Goal: Task Accomplishment & Management: Manage account settings

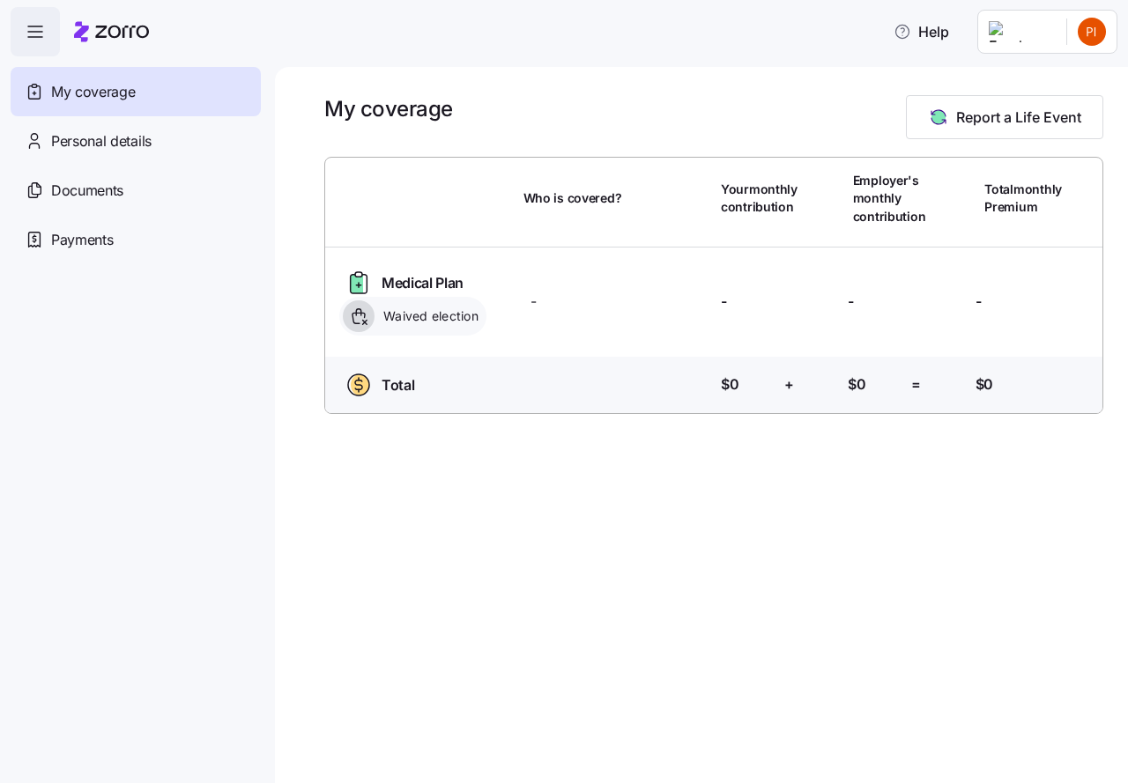
click at [1092, 36] on html "Help My coverage Personal details Documents Partners hub Payments My coverage R…" at bounding box center [564, 386] width 1128 height 773
click at [1091, 31] on html "Help My coverage Personal details Documents Partners hub Payments My coverage R…" at bounding box center [564, 386] width 1128 height 773
click at [65, 183] on span "Documents" at bounding box center [87, 191] width 72 height 22
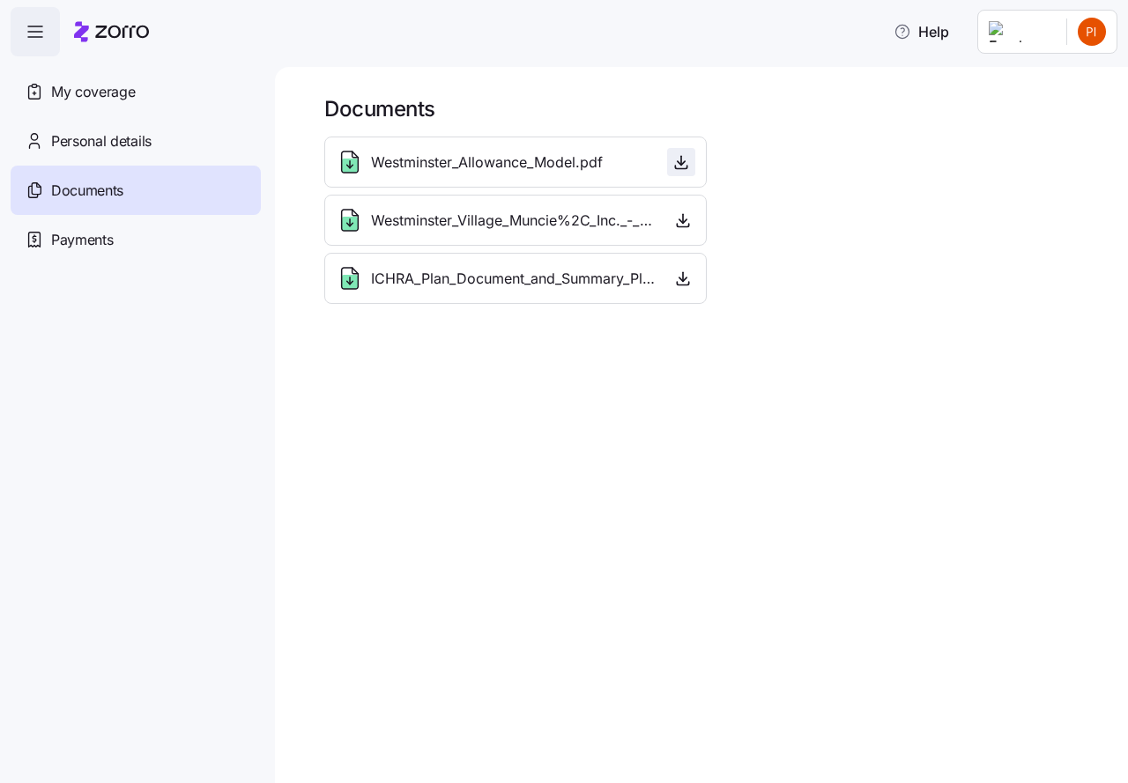
click at [679, 163] on icon "button" at bounding box center [681, 163] width 7 height 4
click at [407, 225] on span "Westminster_Village_Muncie%2C_Inc._-_Notice_-_2025.pdf" at bounding box center [513, 221] width 285 height 22
click at [686, 221] on icon "button" at bounding box center [683, 220] width 18 height 18
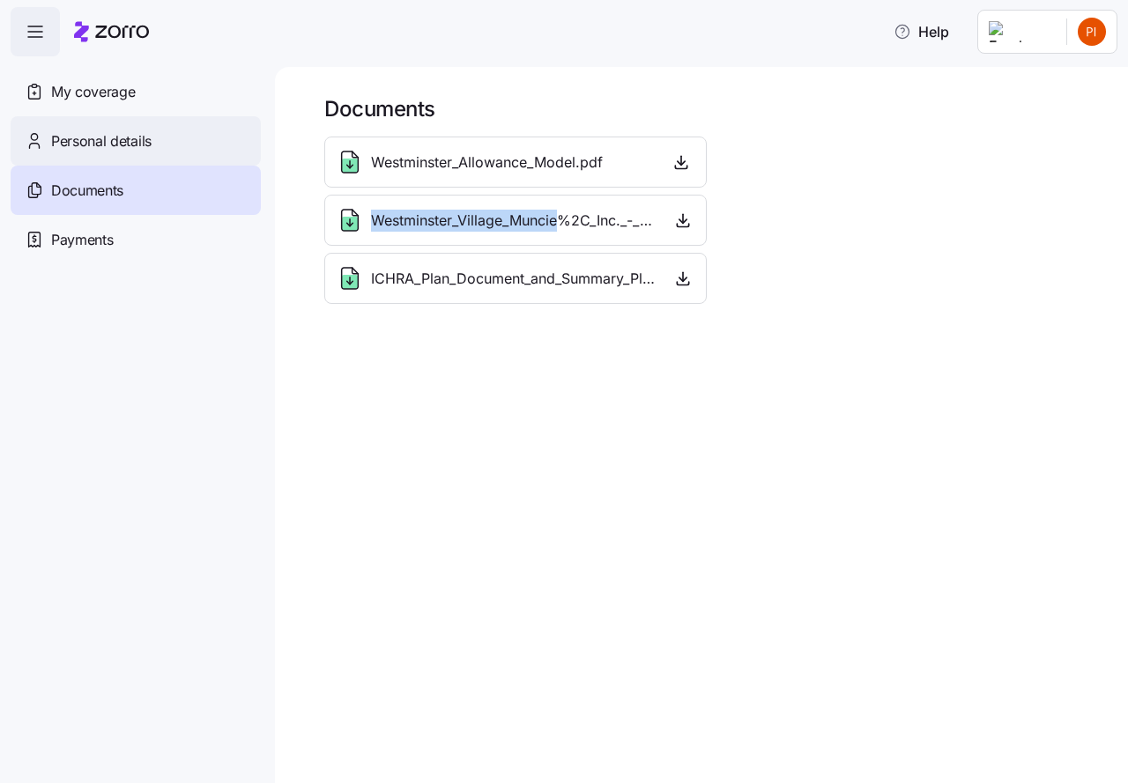
click at [104, 141] on span "Personal details" at bounding box center [101, 141] width 100 height 22
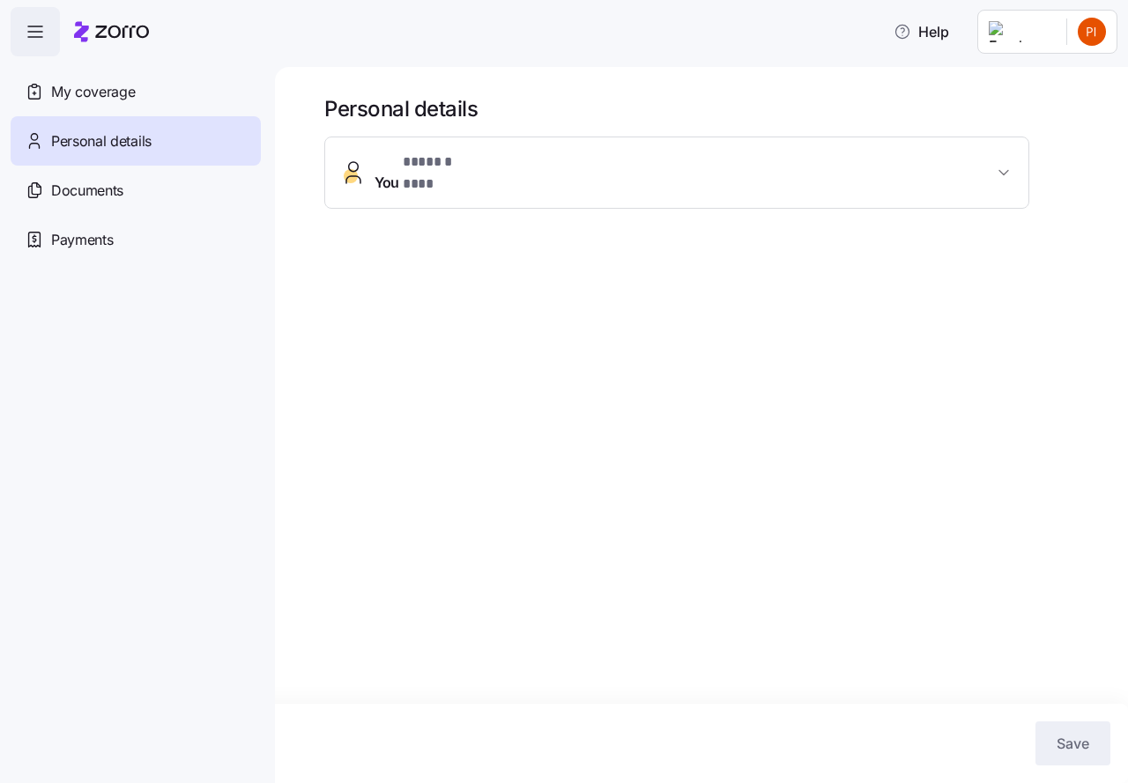
click at [1004, 164] on icon "button" at bounding box center [1004, 173] width 18 height 18
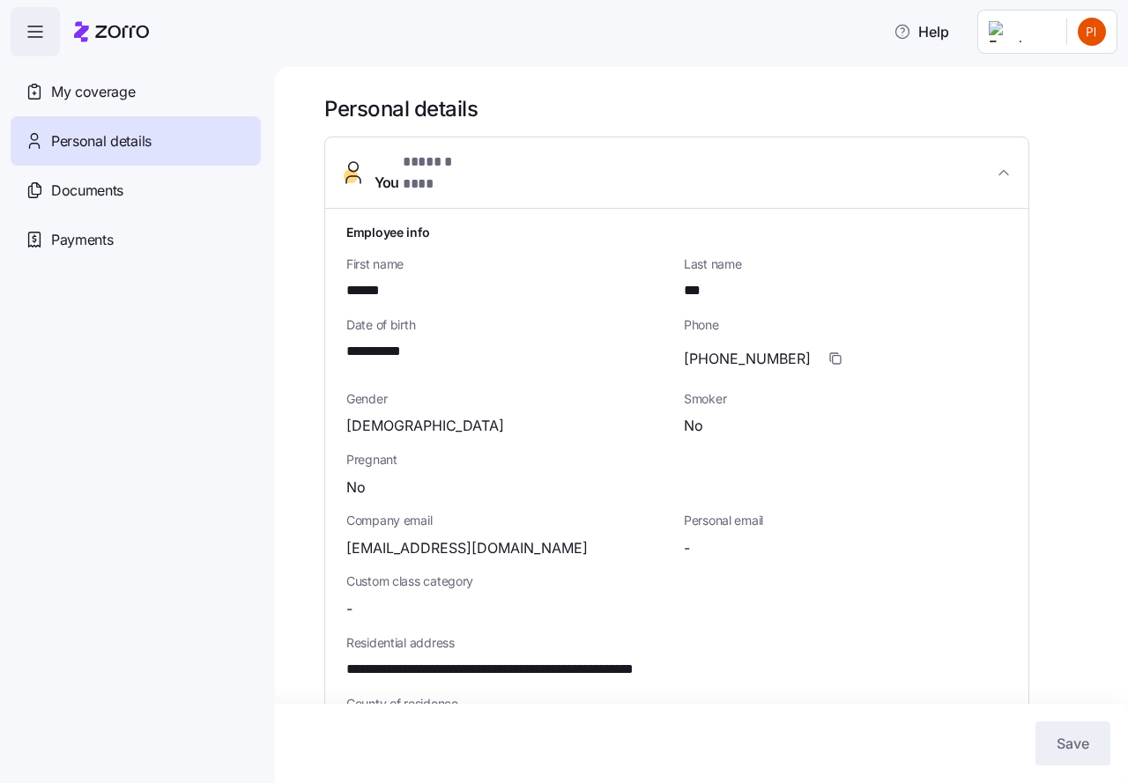
click at [357, 415] on span "[DEMOGRAPHIC_DATA]" at bounding box center [425, 426] width 158 height 22
click at [38, 34] on icon "button" at bounding box center [35, 31] width 21 height 21
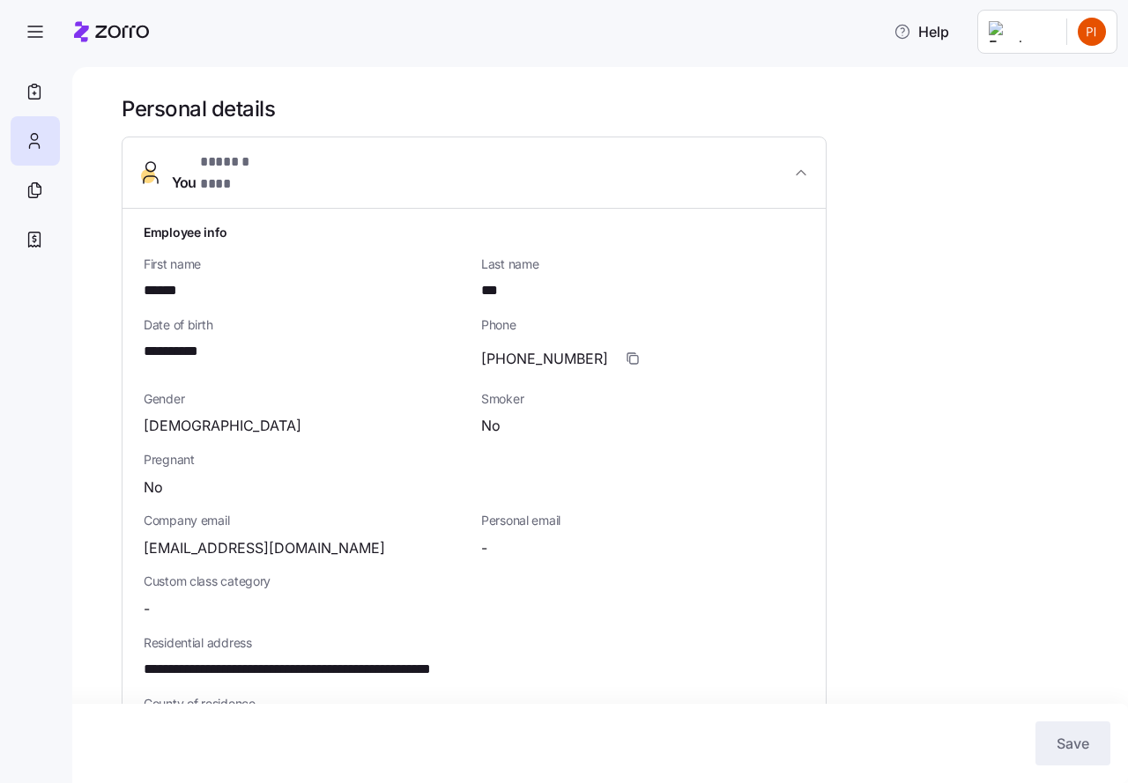
click at [183, 415] on div "[DEMOGRAPHIC_DATA]" at bounding box center [305, 426] width 323 height 22
click at [182, 415] on div "[DEMOGRAPHIC_DATA]" at bounding box center [305, 426] width 323 height 22
click at [244, 166] on span "* ****** *** *" at bounding box center [239, 163] width 79 height 22
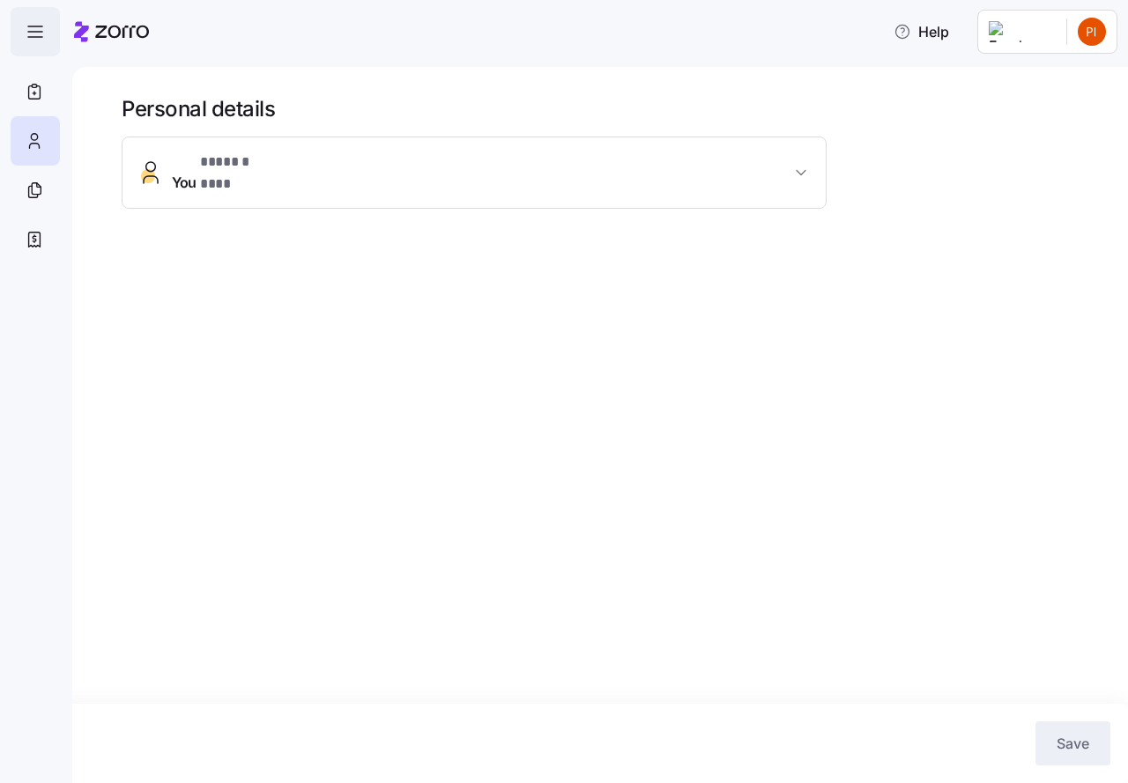
click at [32, 29] on icon "button" at bounding box center [35, 31] width 21 height 21
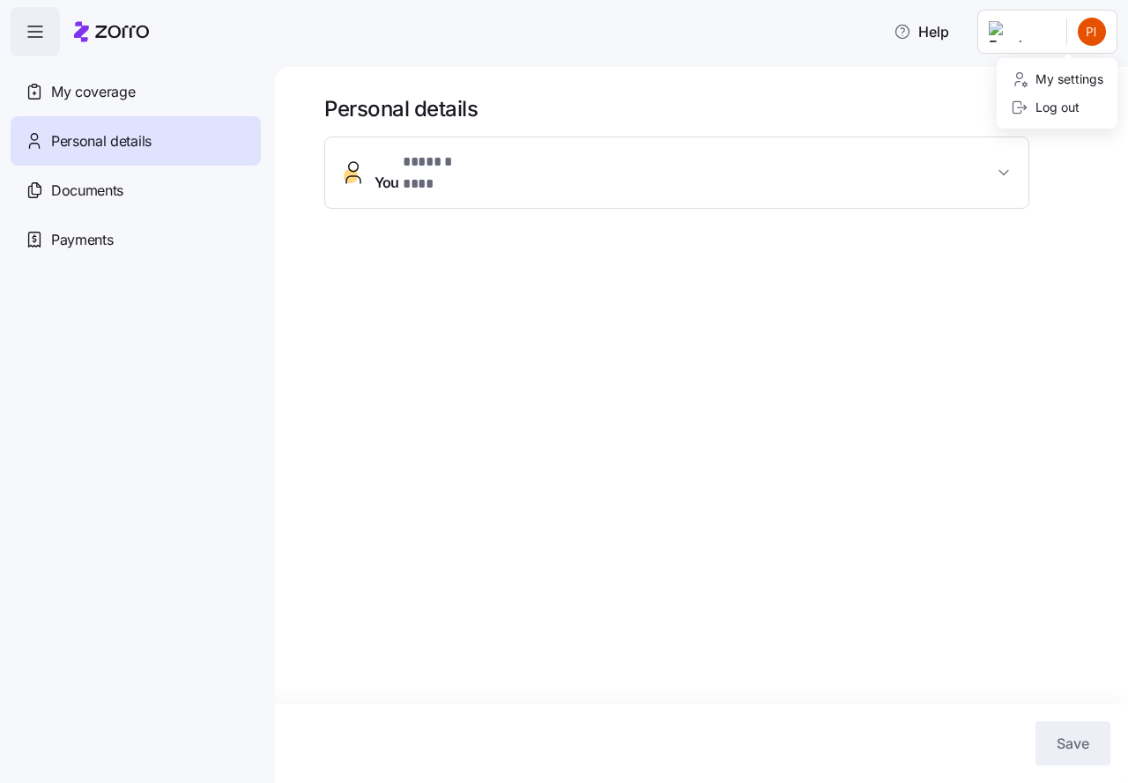
click at [1038, 36] on html "**********" at bounding box center [564, 386] width 1128 height 773
click at [1040, 75] on div "My settings" at bounding box center [1057, 79] width 93 height 19
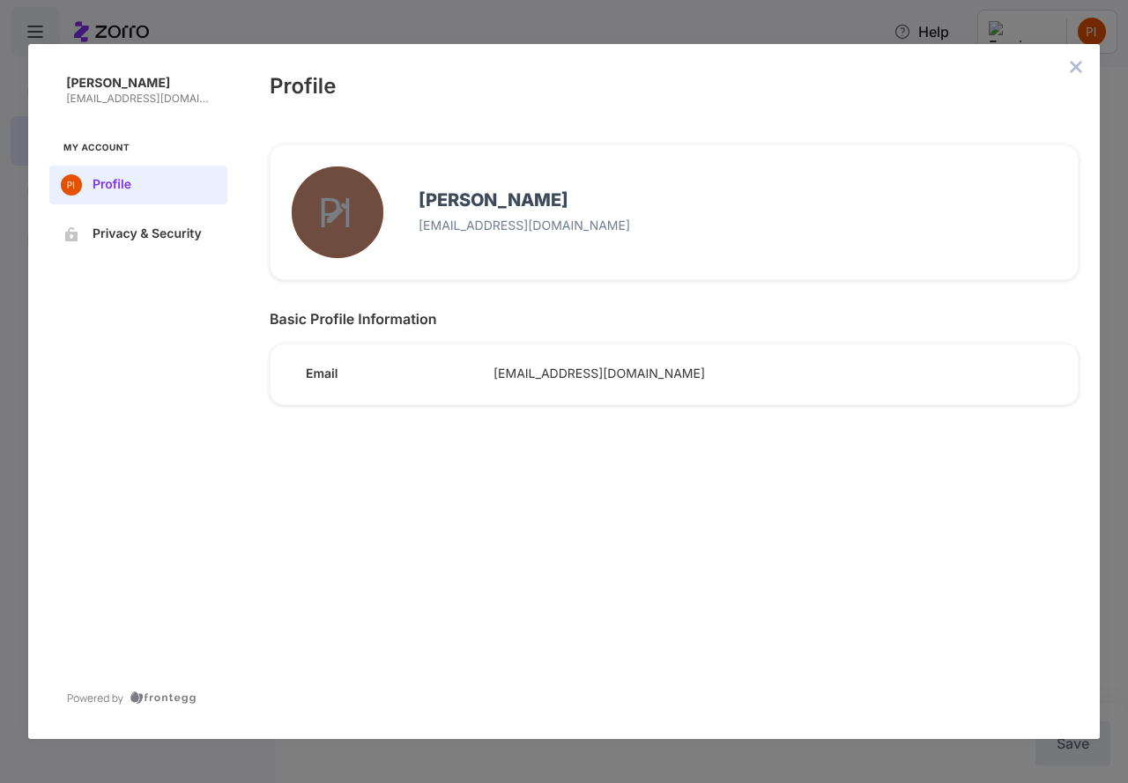
click at [339, 195] on button "edit avatar menu" at bounding box center [338, 213] width 92 height 92
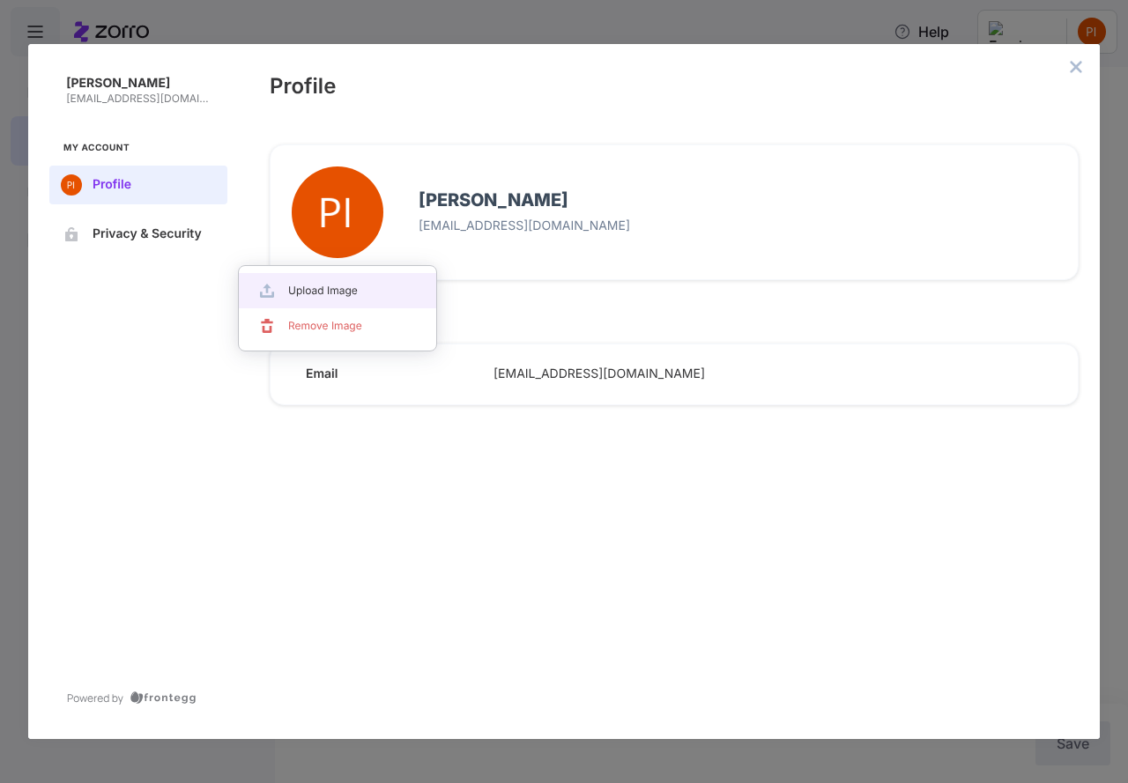
click at [339, 193] on div at bounding box center [564, 391] width 1128 height 783
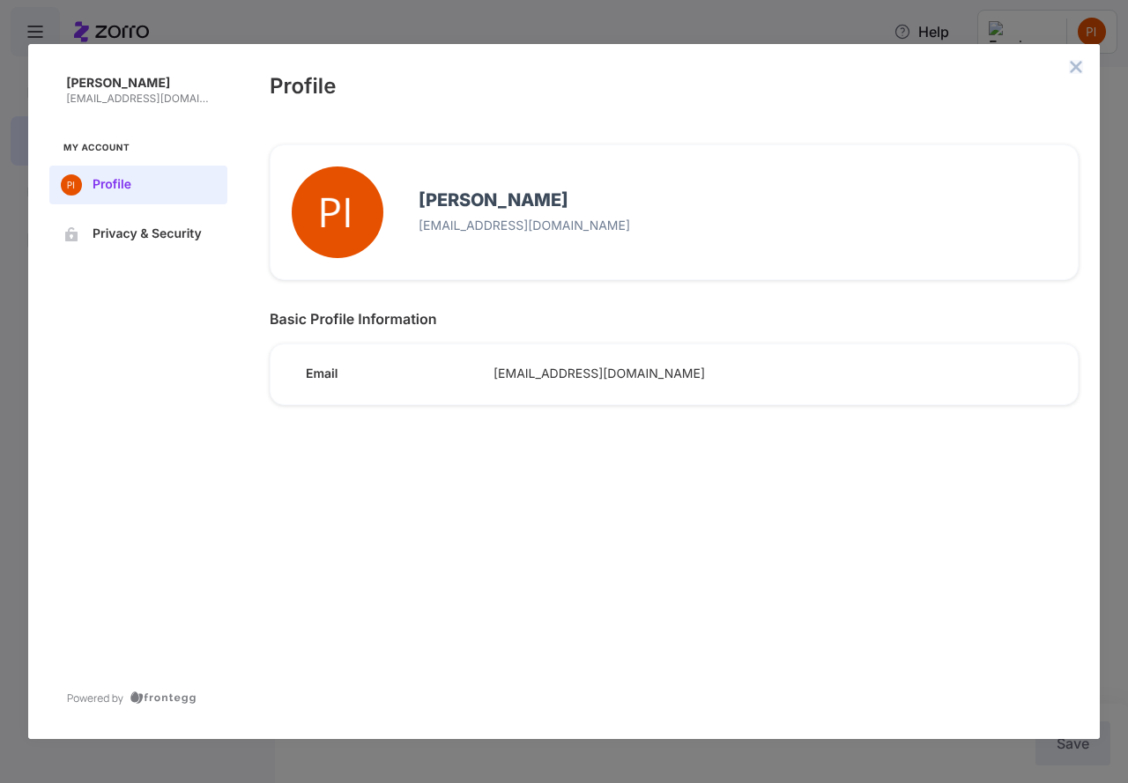
click at [1077, 65] on icon "close admin-box" at bounding box center [1076, 66] width 11 height 11
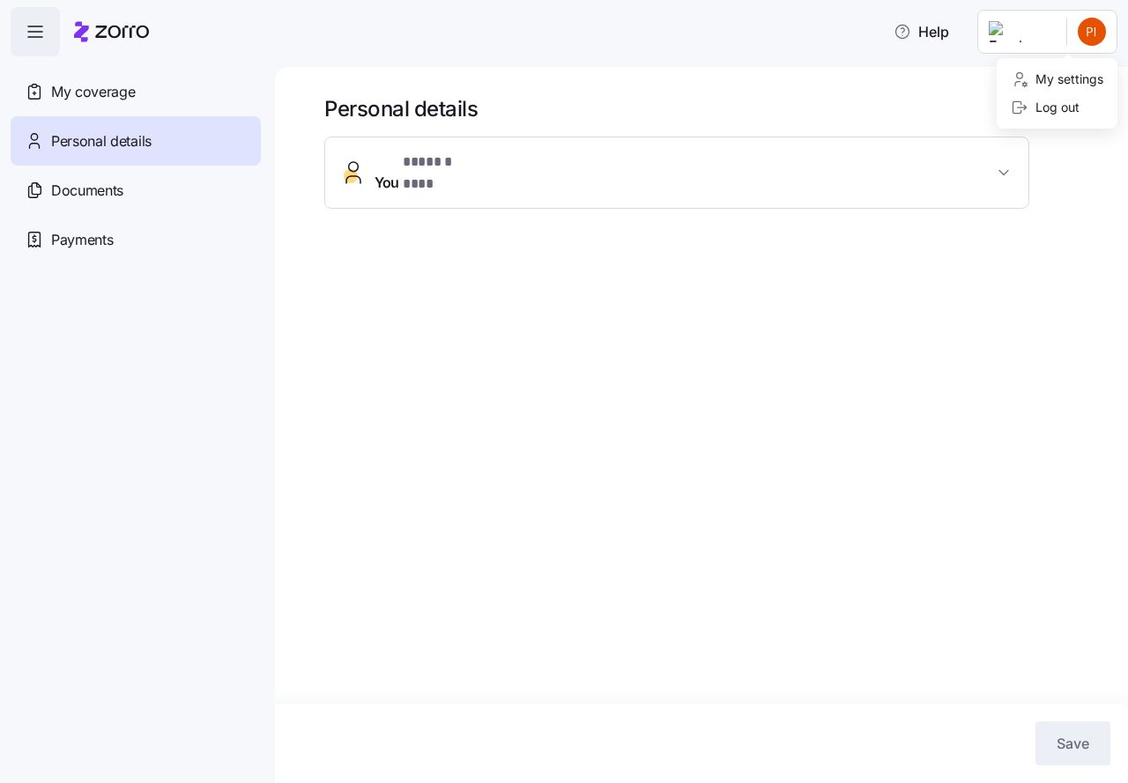
click at [1096, 35] on html "**********" at bounding box center [564, 386] width 1128 height 773
click at [1057, 108] on div "Log out" at bounding box center [1045, 107] width 69 height 19
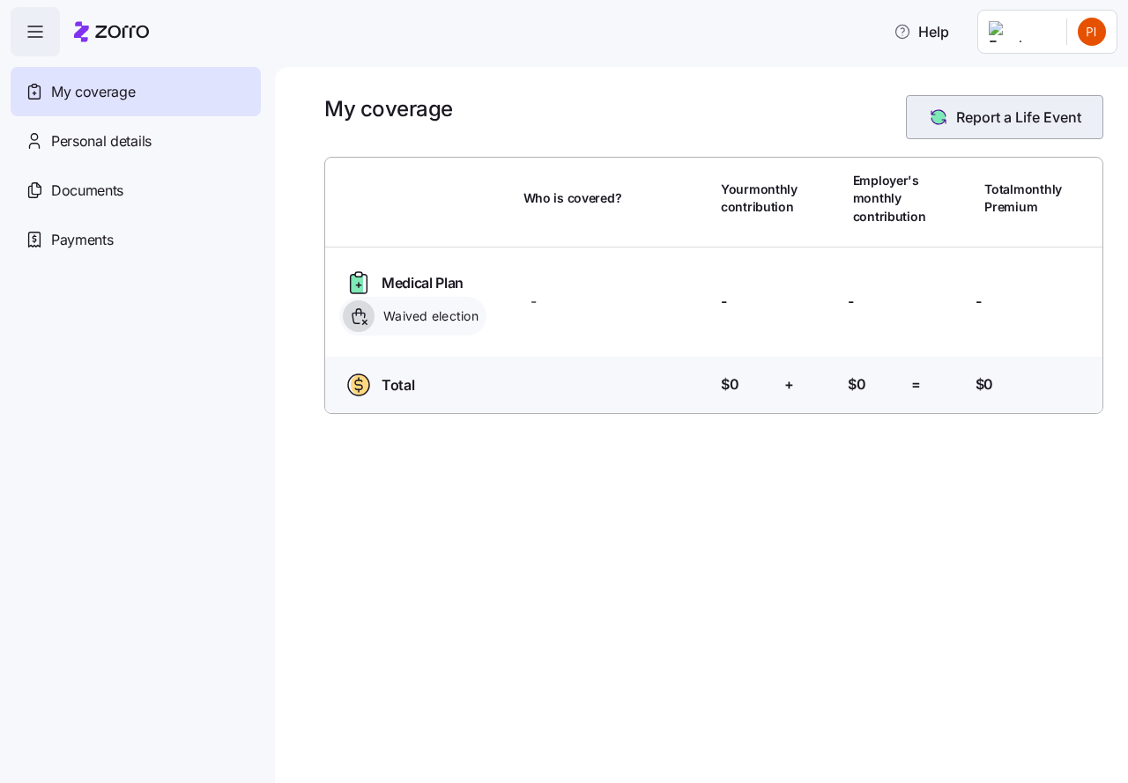
click at [989, 115] on span "Report a Life Event" at bounding box center [1018, 117] width 125 height 21
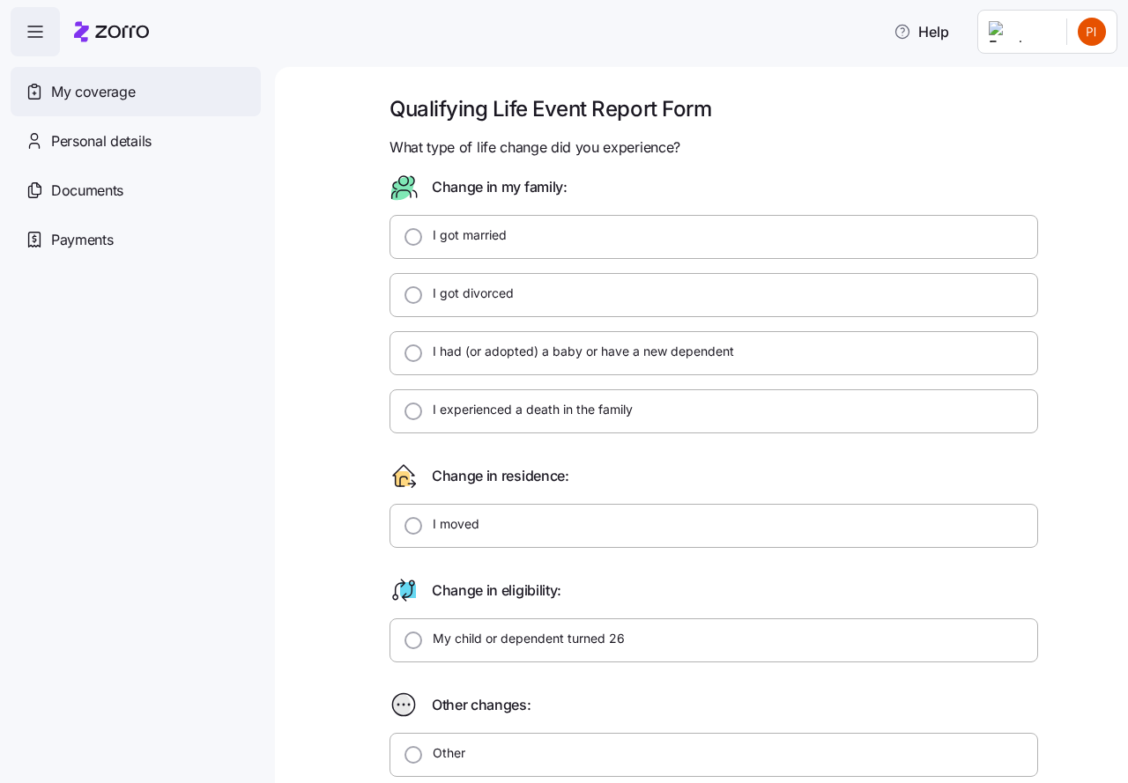
click at [68, 87] on span "My coverage" at bounding box center [93, 92] width 84 height 22
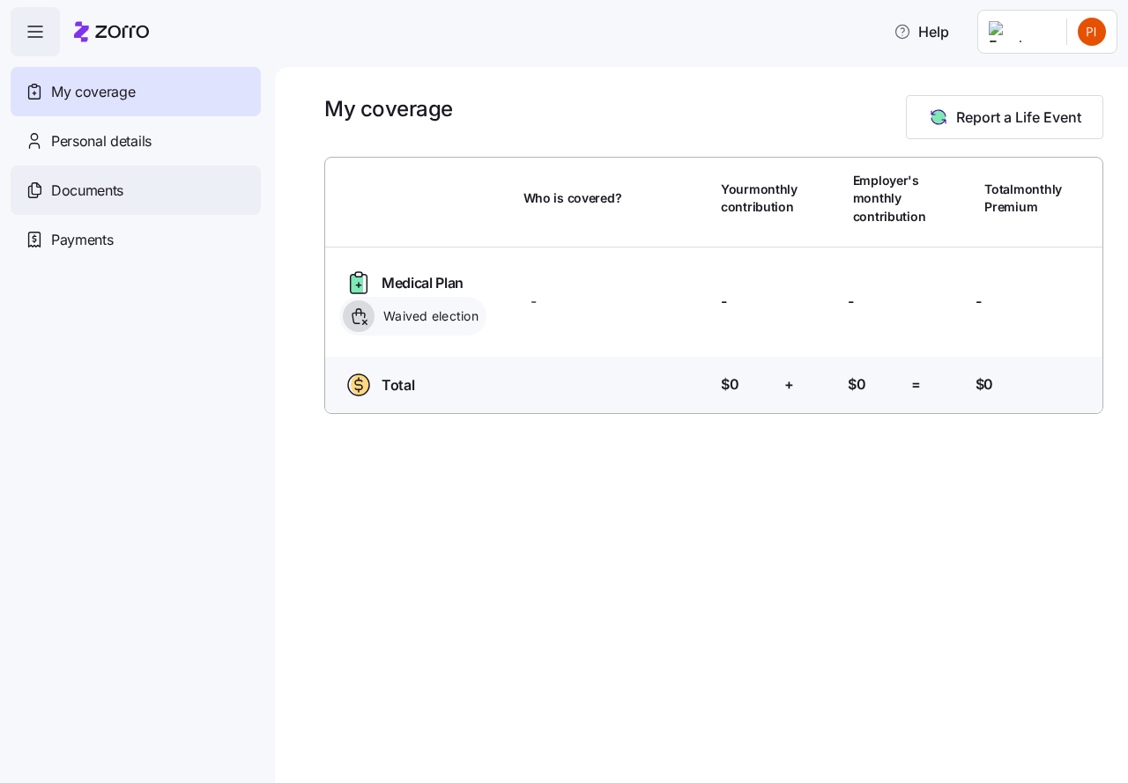
click at [85, 192] on span "Documents" at bounding box center [87, 191] width 72 height 22
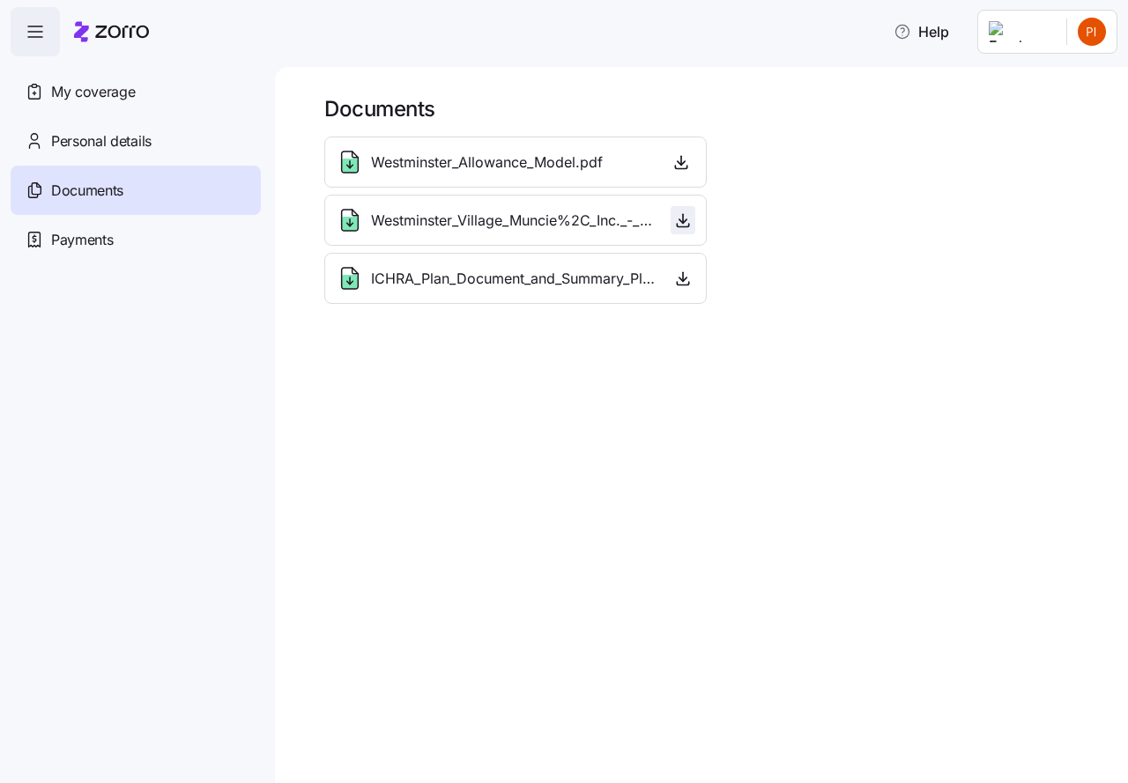
click at [680, 223] on icon "button" at bounding box center [683, 220] width 18 height 18
click at [682, 164] on icon "button" at bounding box center [681, 162] width 18 height 18
click at [1095, 36] on html "Help My coverage Personal details Documents Partners hub Payments Documents Wes…" at bounding box center [564, 386] width 1128 height 773
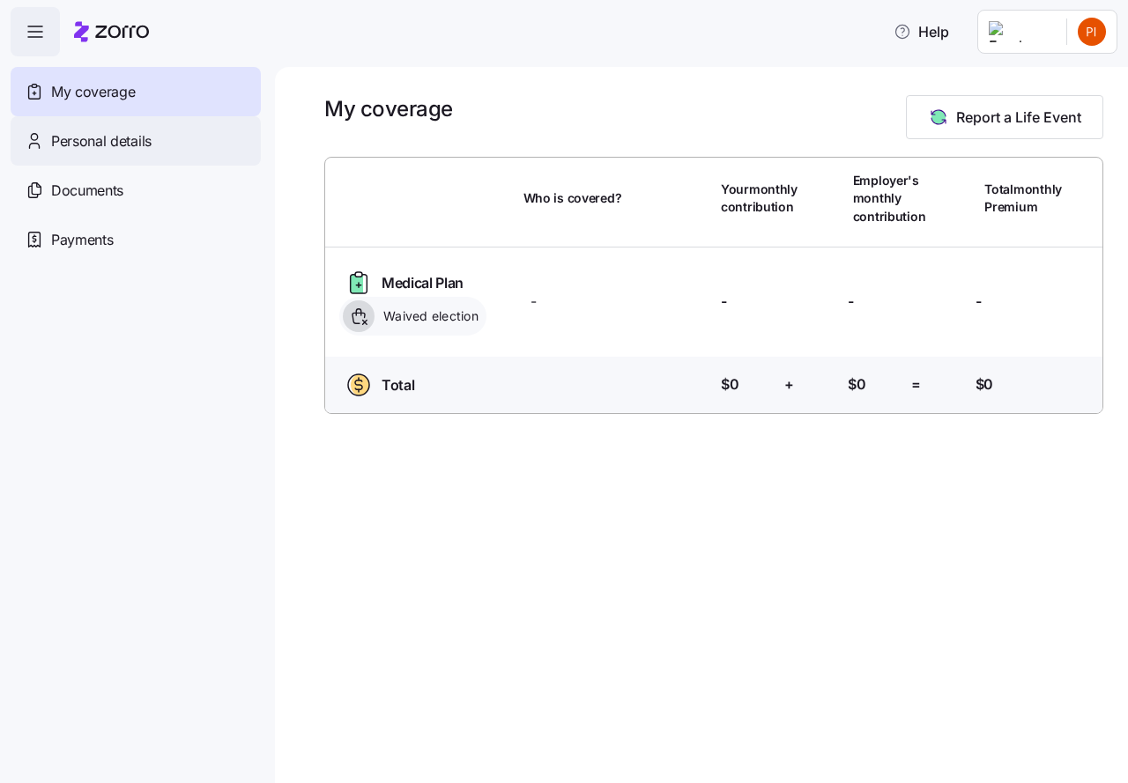
click at [78, 142] on span "Personal details" at bounding box center [101, 141] width 100 height 22
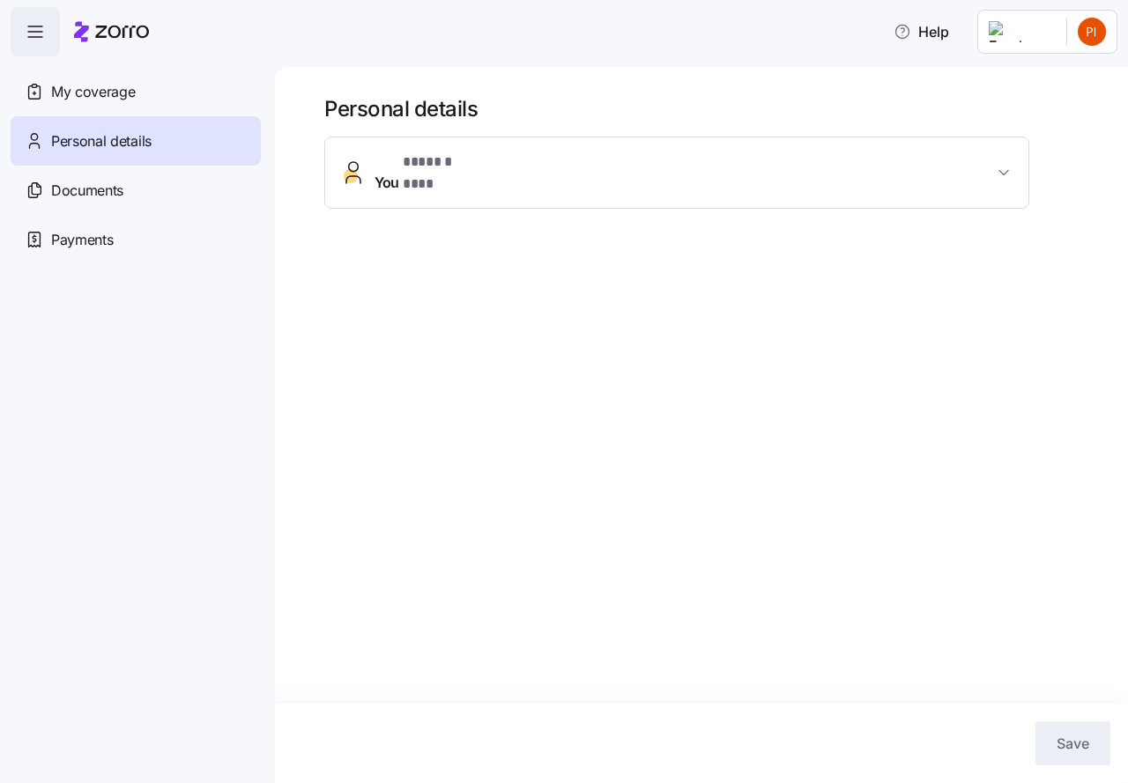
click at [1002, 168] on icon "button" at bounding box center [1004, 173] width 18 height 18
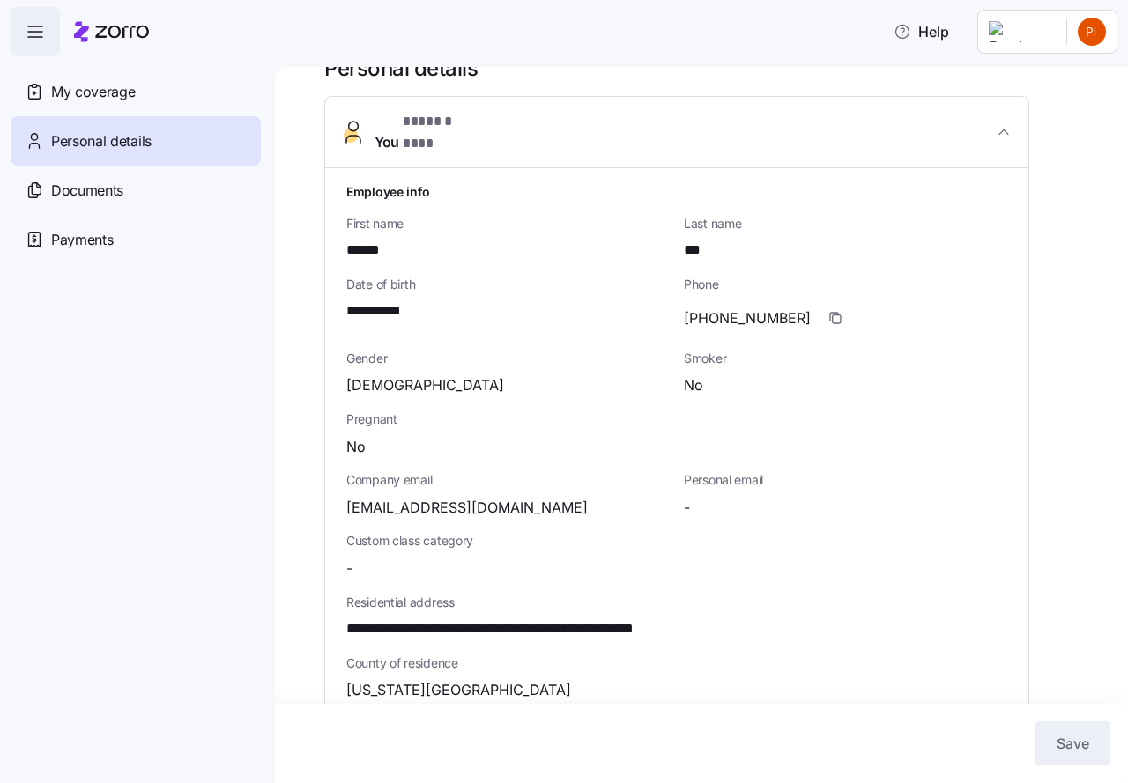
scroll to position [44, 0]
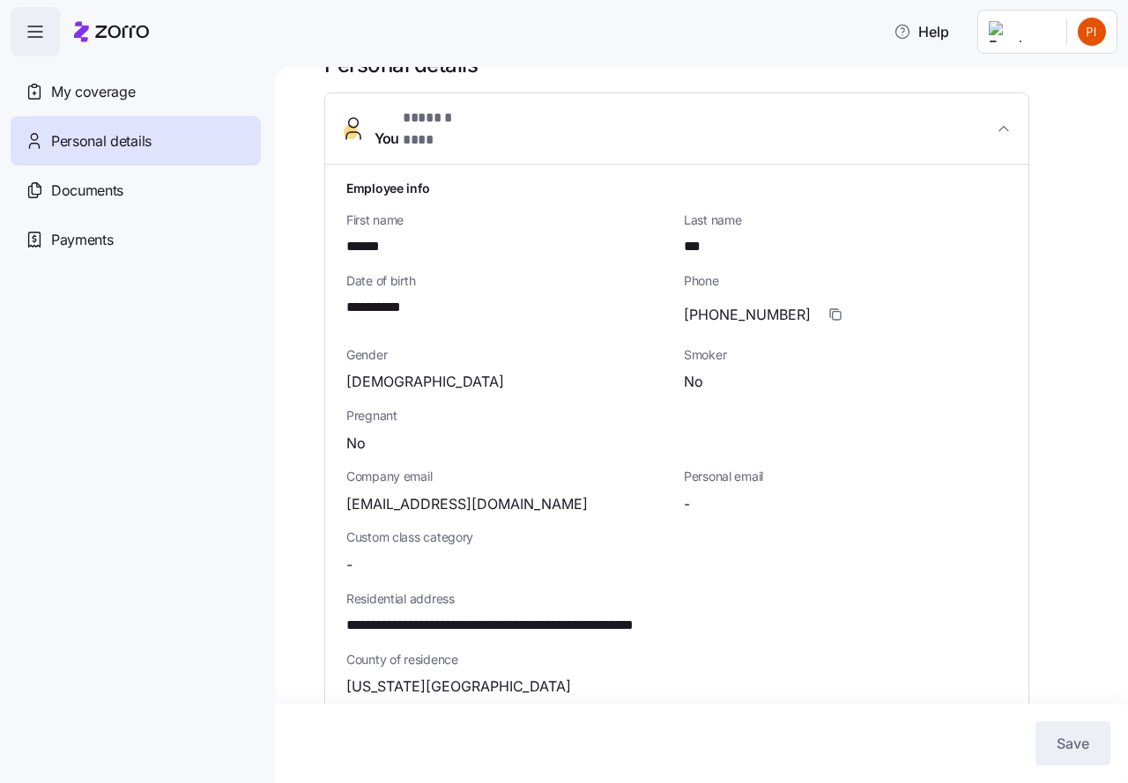
click at [369, 371] on span "[DEMOGRAPHIC_DATA]" at bounding box center [425, 382] width 158 height 22
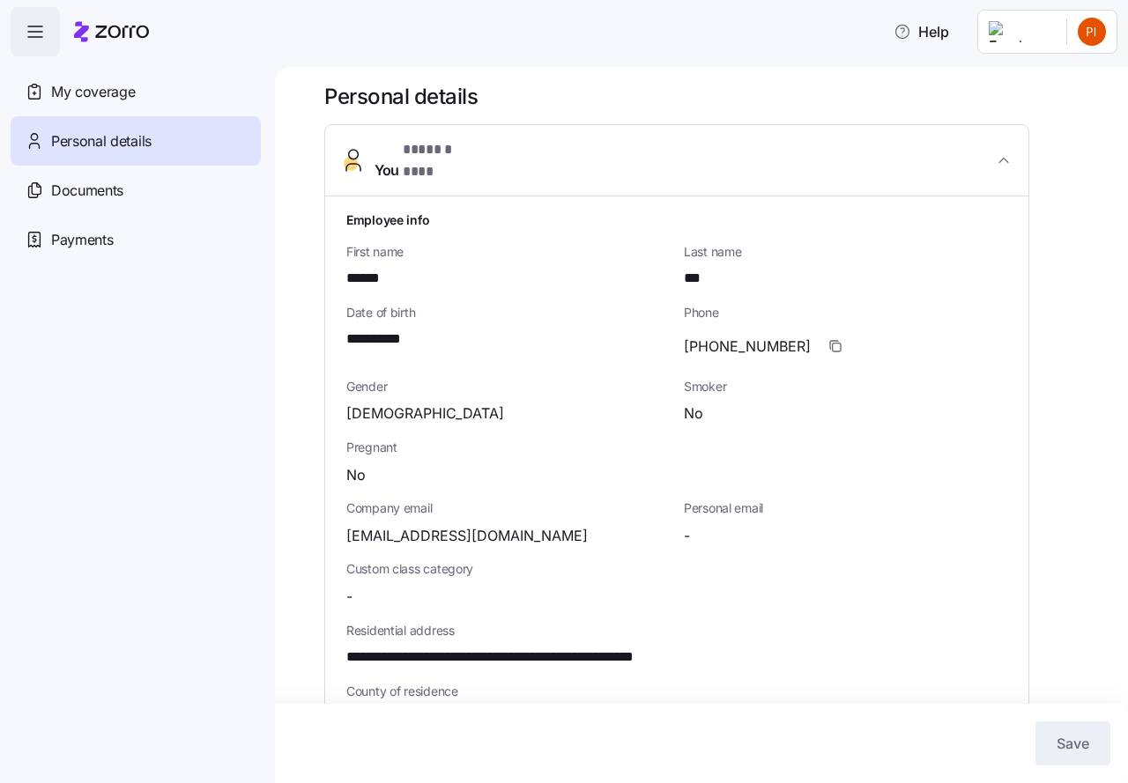
scroll to position [0, 0]
